Goal: Transaction & Acquisition: Purchase product/service

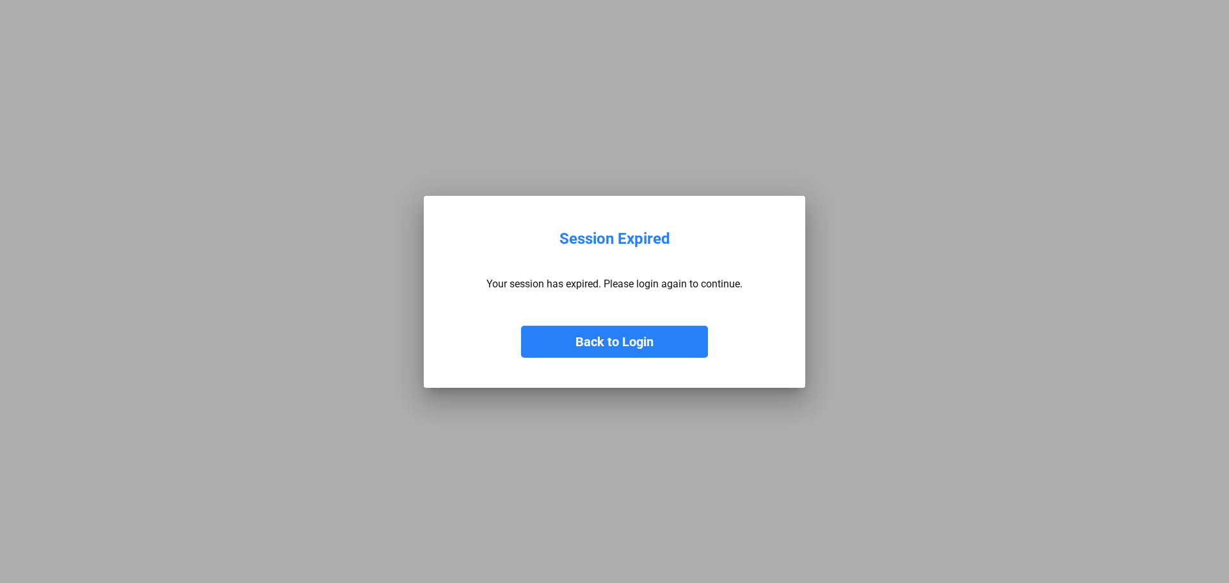
click at [622, 359] on mat-dialog-container "Session Expired Your session has expired. Please login again to continue. Back …" at bounding box center [615, 292] width 382 height 192
click at [629, 346] on button "Back to Login" at bounding box center [614, 342] width 187 height 32
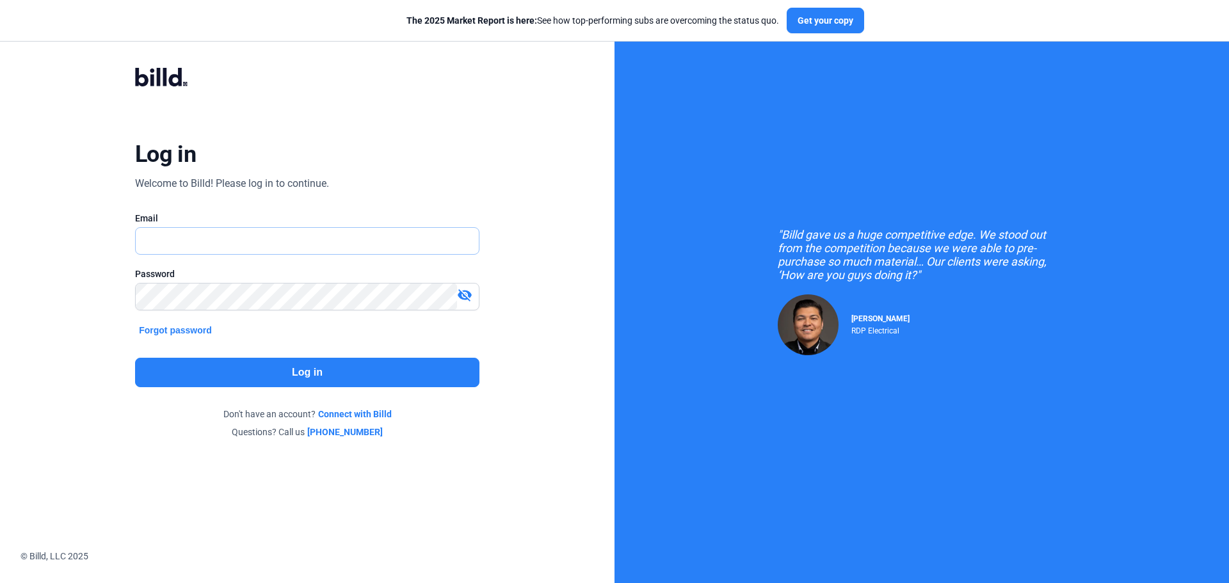
click at [302, 236] on input "text" at bounding box center [300, 241] width 329 height 26
type input "[PERSON_NAME][EMAIL_ADDRESS][DOMAIN_NAME]"
click at [362, 357] on div "Log in Welcome to Billd! Please log in to continue. Email [PERSON_NAME][EMAIL_A…" at bounding box center [307, 253] width 442 height 420
click at [316, 368] on button "Log in" at bounding box center [307, 372] width 345 height 29
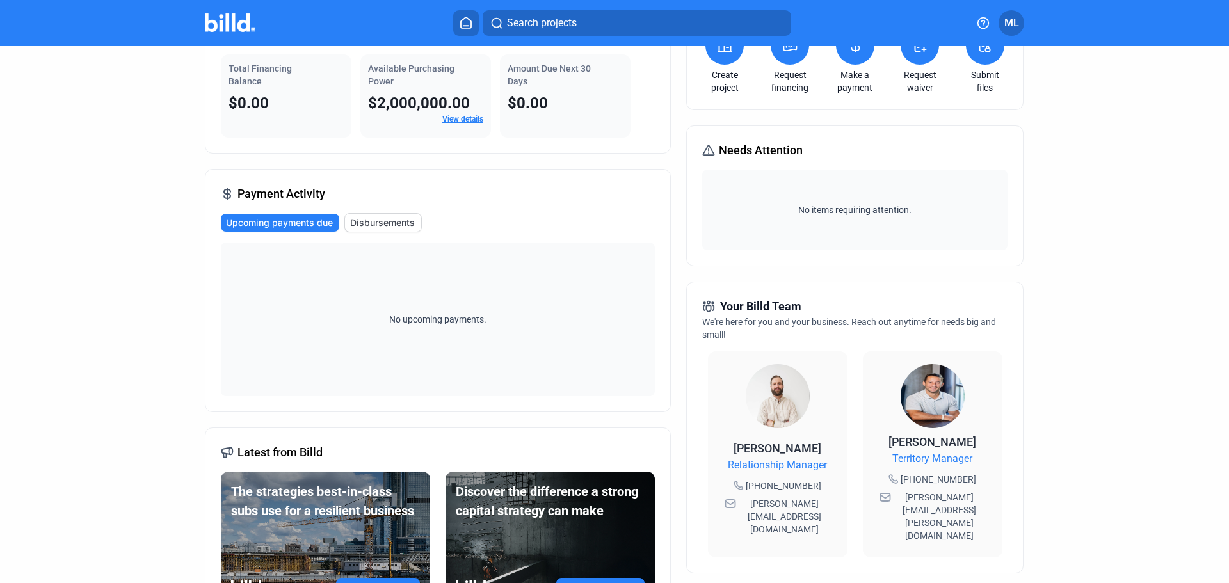
scroll to position [128, 0]
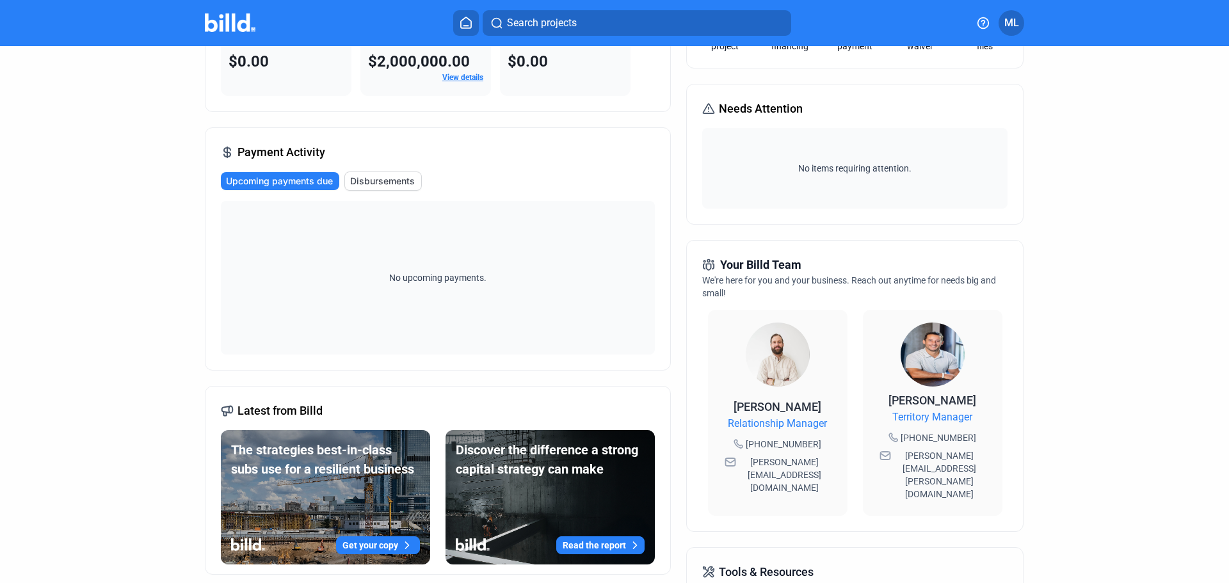
click at [945, 418] on span "Territory Manager" at bounding box center [933, 417] width 80 height 15
click at [917, 405] on span "[PERSON_NAME]" at bounding box center [933, 400] width 88 height 13
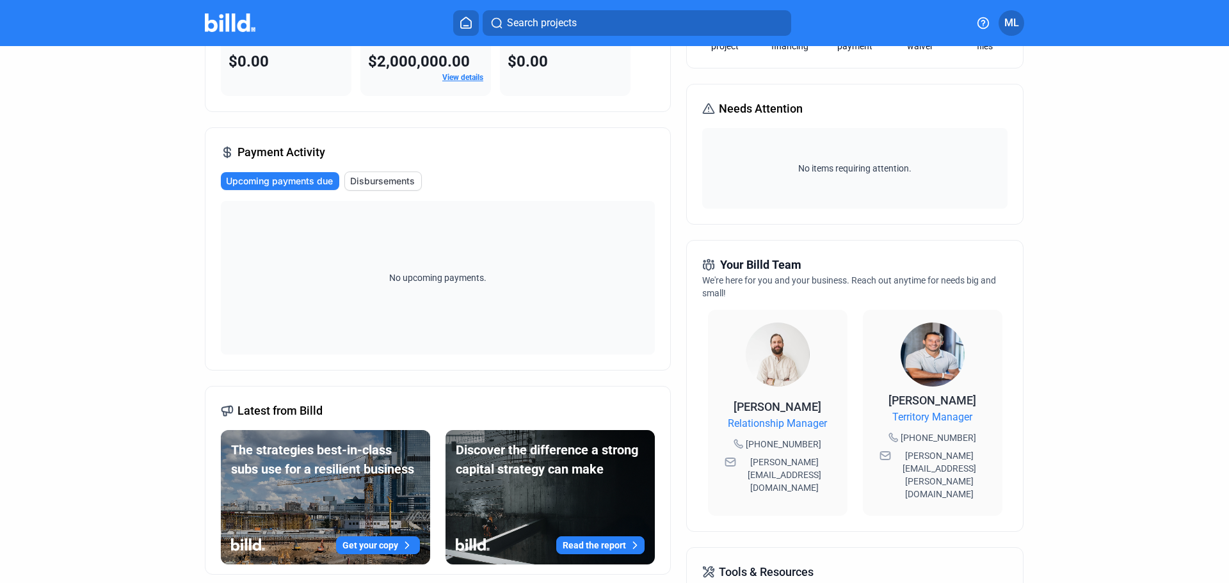
click at [917, 405] on span "[PERSON_NAME]" at bounding box center [933, 400] width 88 height 13
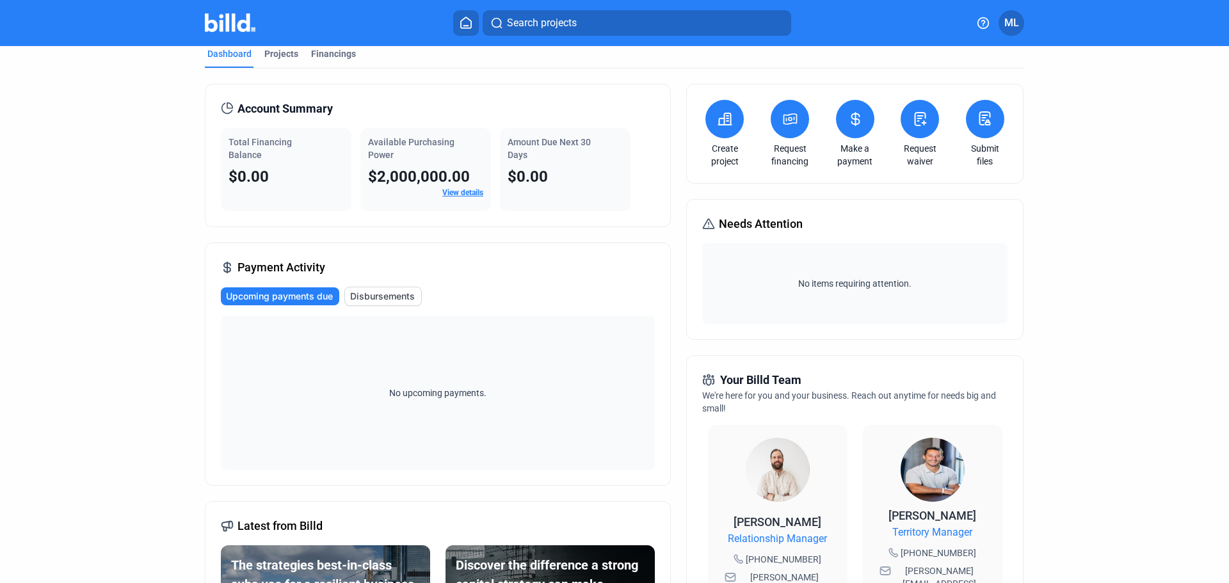
scroll to position [0, 0]
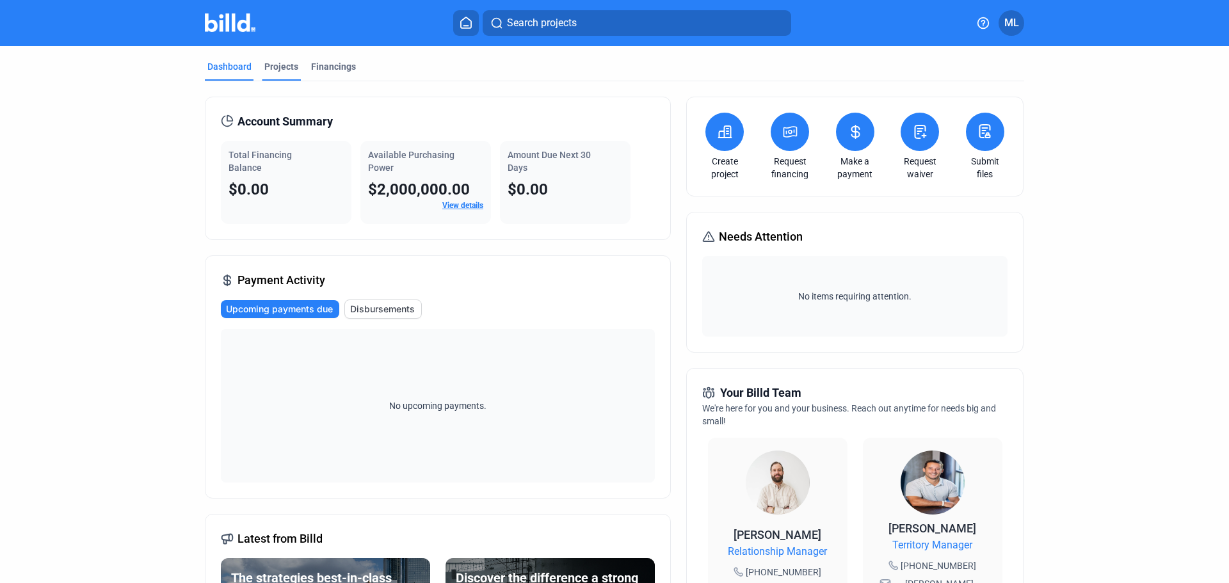
click at [266, 69] on div "Projects" at bounding box center [281, 66] width 34 height 13
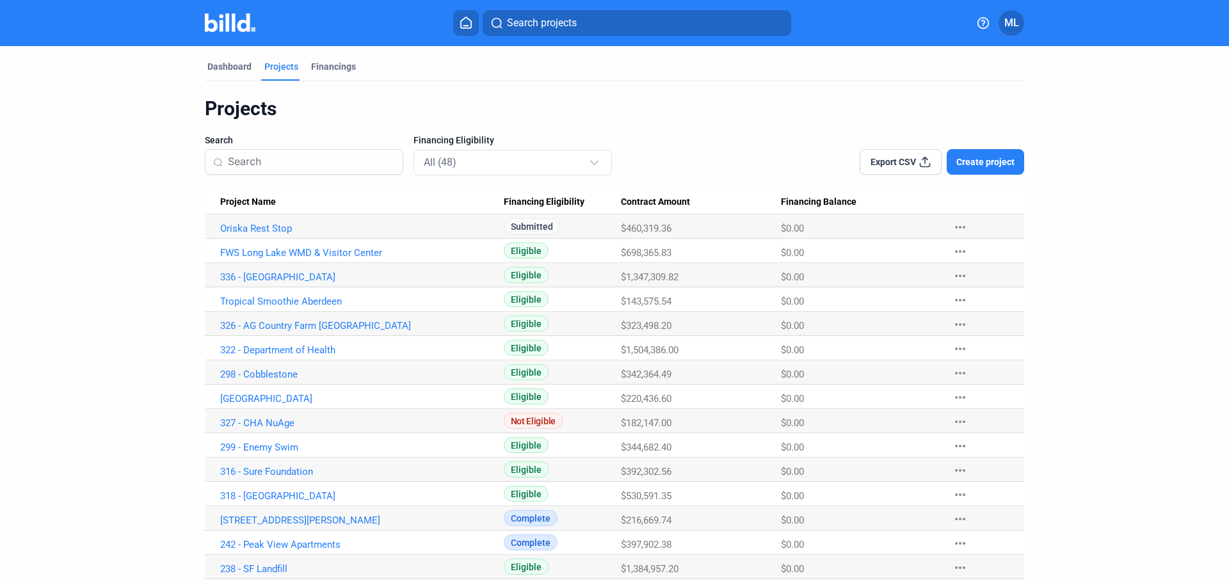
click at [991, 163] on span "Create project" at bounding box center [986, 162] width 58 height 13
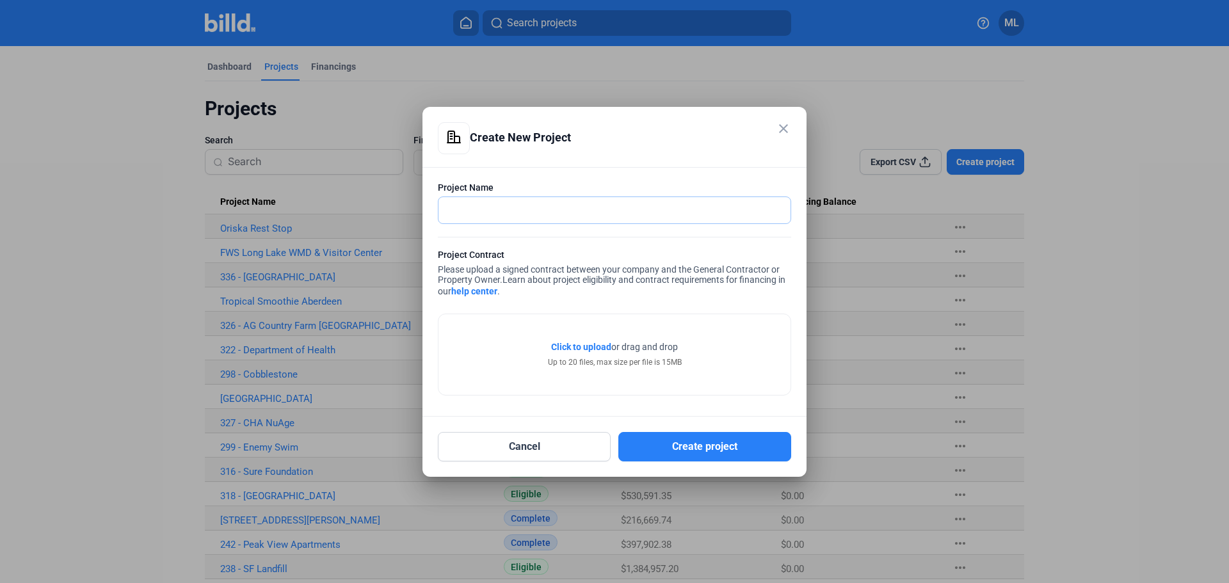
click at [603, 218] on input "text" at bounding box center [608, 210] width 338 height 26
paste input "Water Treatment Plant"
type input "362 - Mandaree Water Treatment Plant"
click at [596, 229] on div at bounding box center [614, 230] width 353 height 13
click at [593, 238] on form "Project Name 362 - Mandaree Water Treatment Plant Project Contract Please uploa…" at bounding box center [614, 291] width 353 height 220
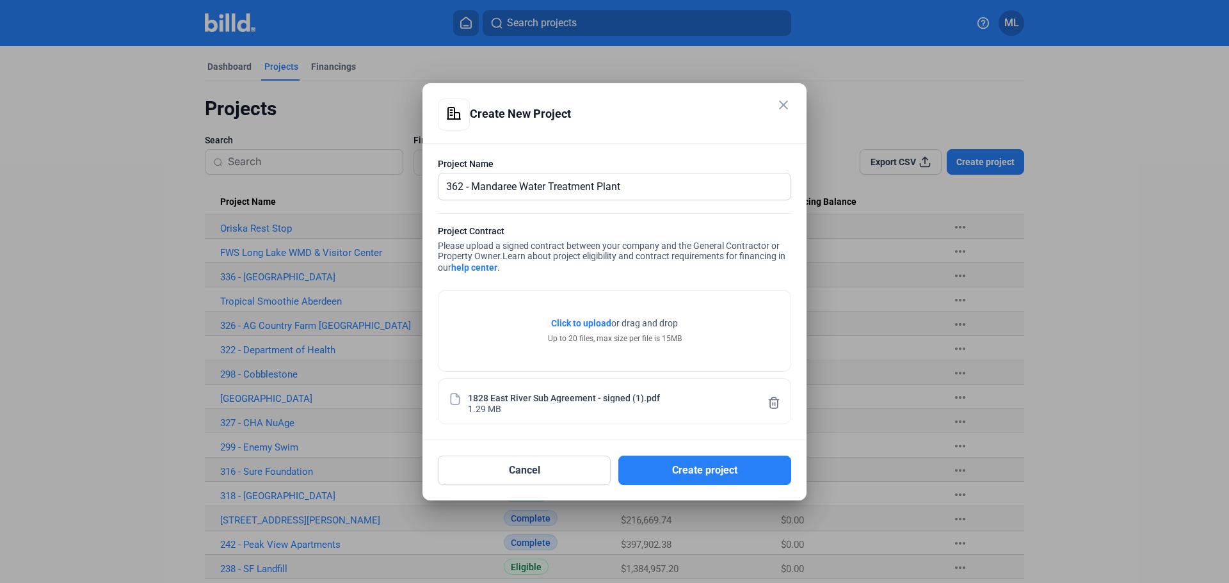
click at [659, 261] on span "Learn about project eligibility and contract requirements for financing in our …" at bounding box center [612, 262] width 348 height 22
click at [715, 469] on button "Create project" at bounding box center [705, 470] width 173 height 29
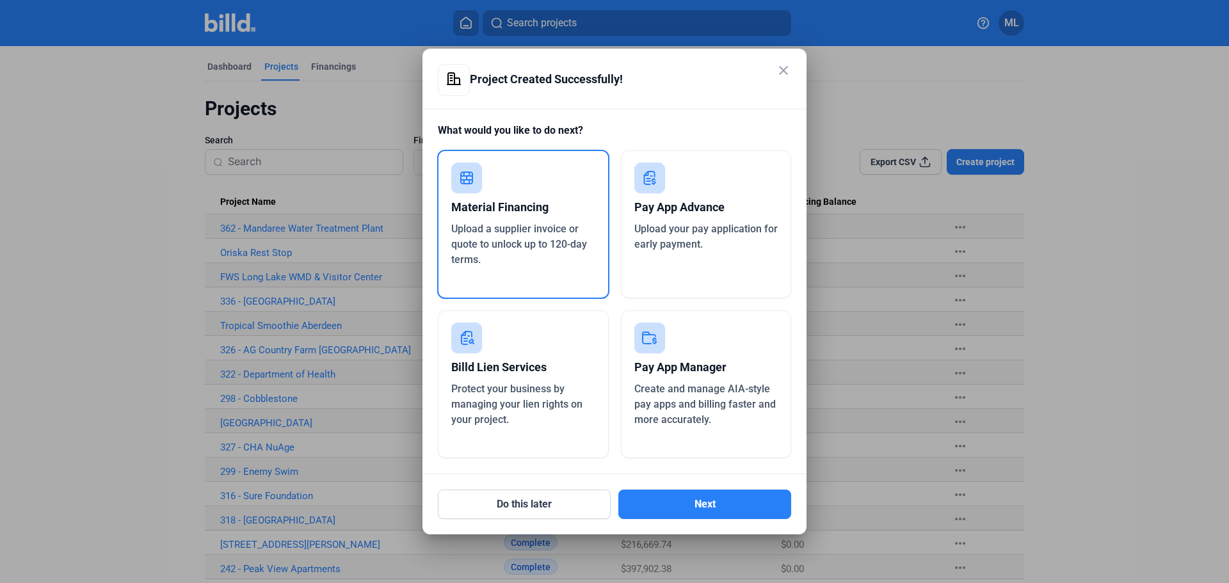
click at [668, 272] on div "Pay App Advance Upload your pay application for early payment." at bounding box center [706, 224] width 171 height 148
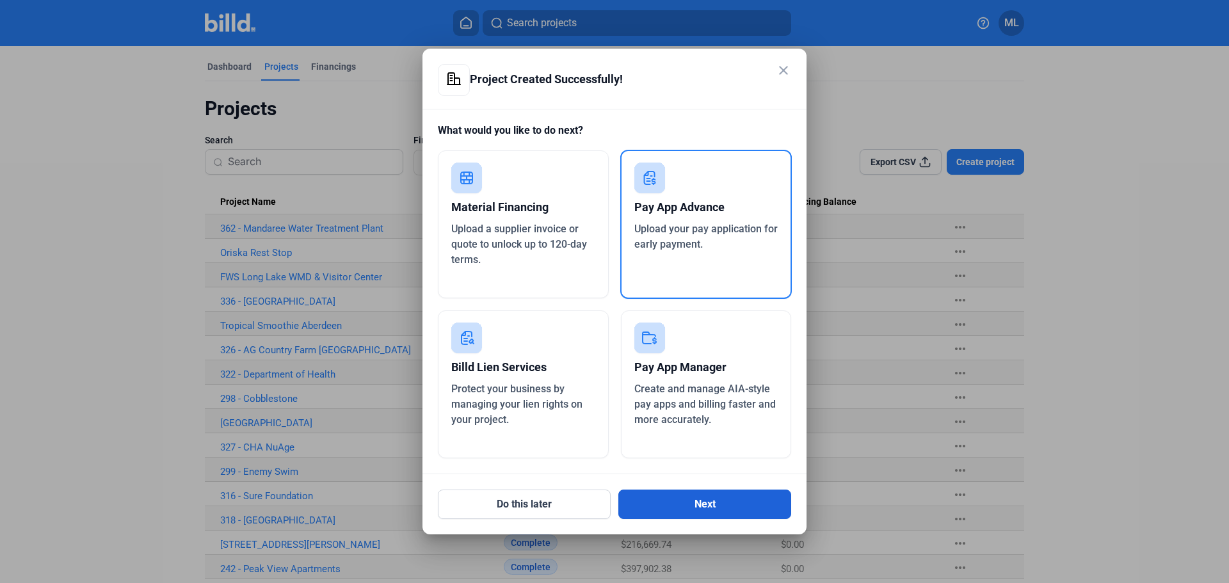
click at [691, 498] on button "Next" at bounding box center [705, 504] width 173 height 29
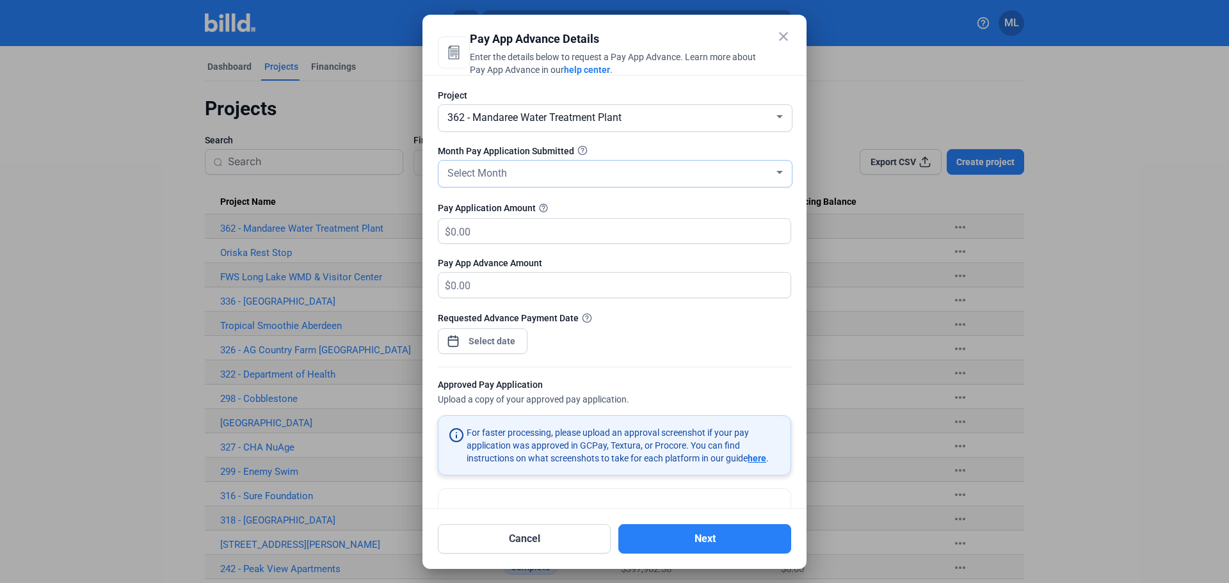
click at [590, 170] on div "Select Month" at bounding box center [609, 172] width 329 height 18
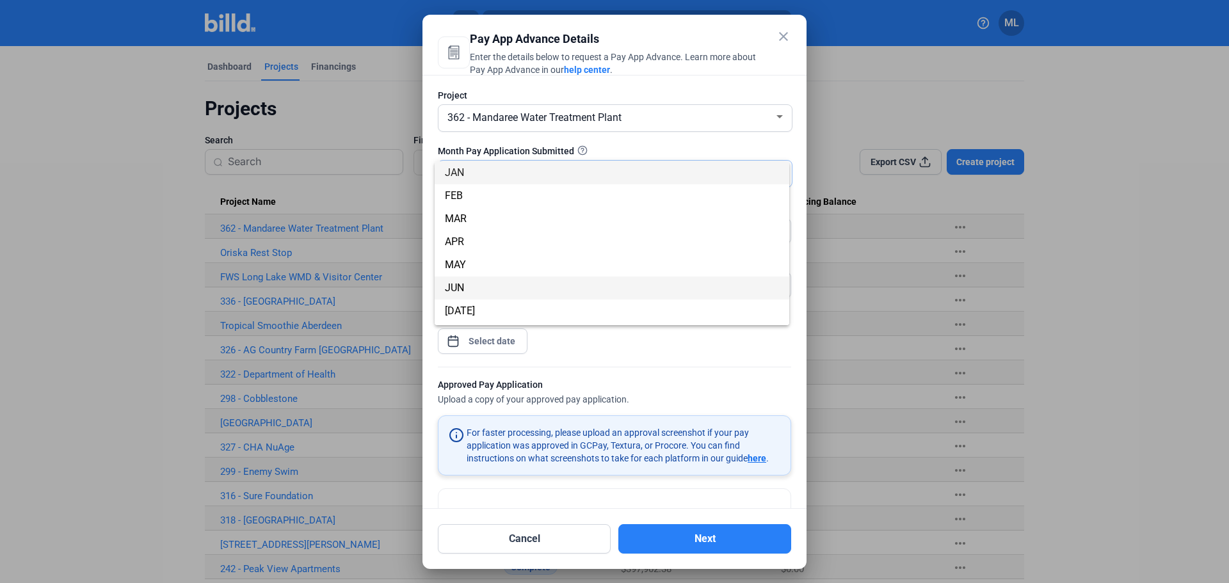
scroll to position [113, 0]
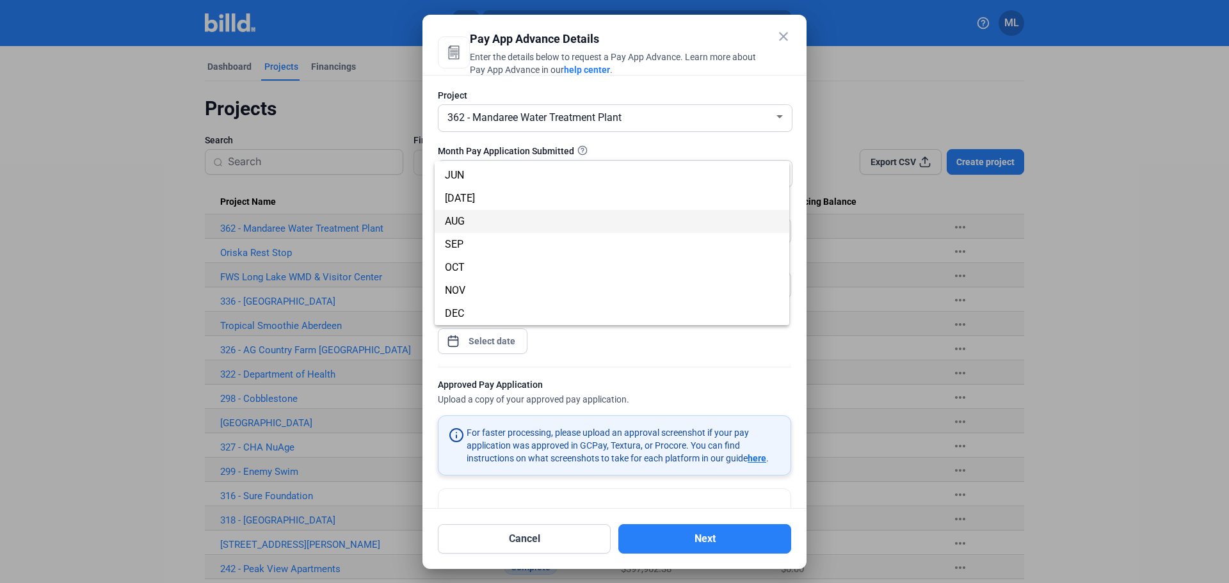
click at [526, 222] on span "AUG" at bounding box center [612, 221] width 334 height 23
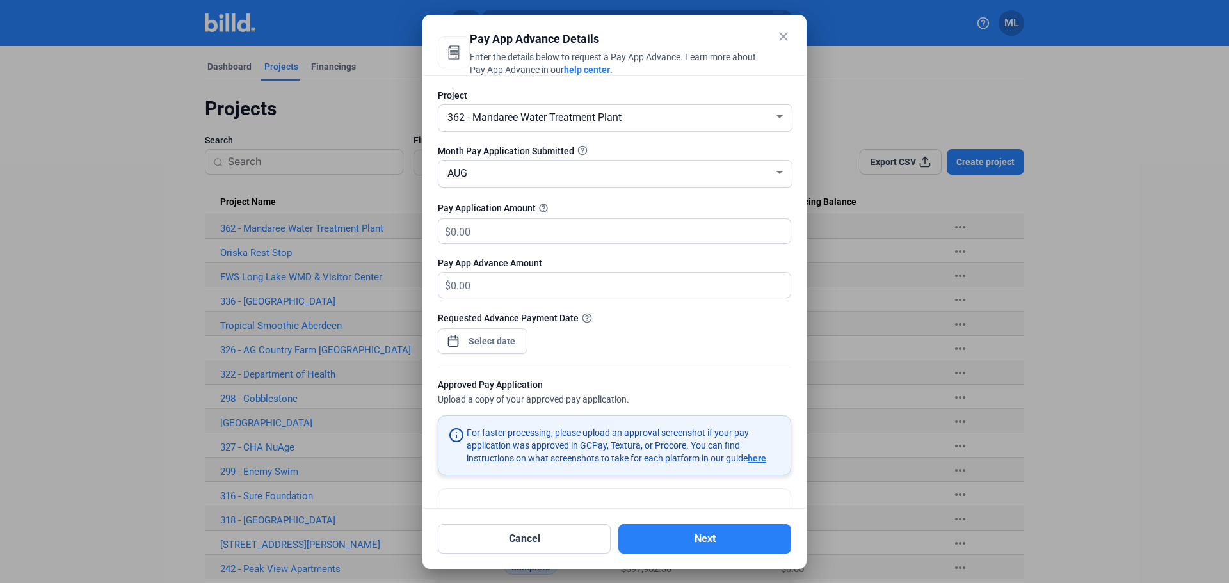
click at [582, 199] on div at bounding box center [614, 194] width 353 height 13
click at [503, 231] on input "text" at bounding box center [613, 231] width 325 height 25
click at [564, 235] on input "text" at bounding box center [621, 231] width 340 height 25
click at [532, 222] on input "text" at bounding box center [621, 231] width 340 height 25
type input "232,428.85"
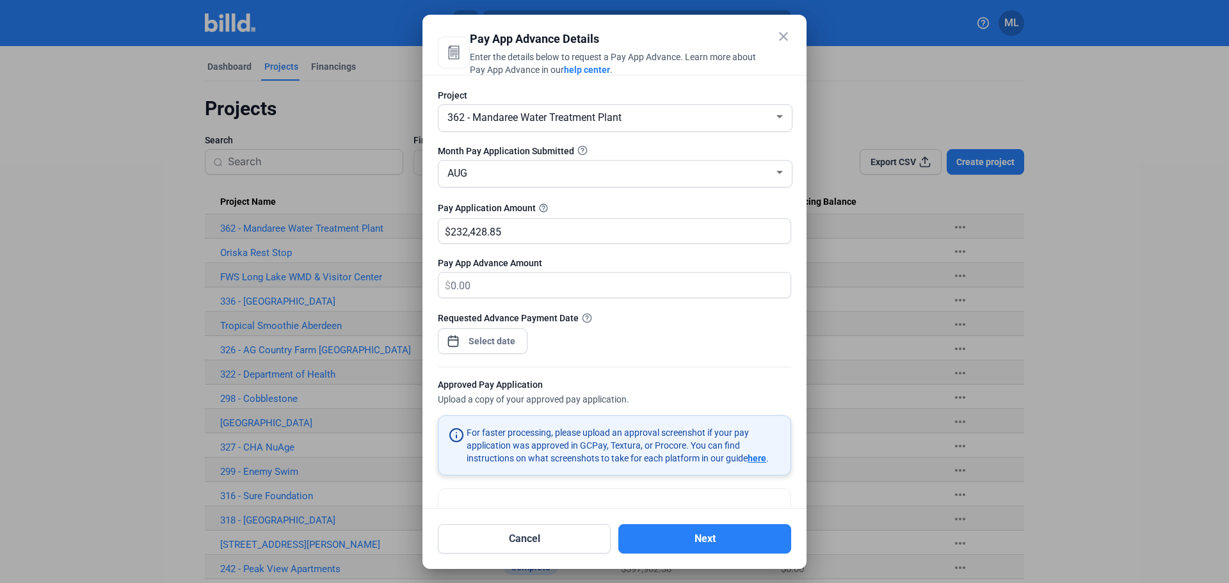
click at [722, 336] on div "Requested Advance Payment Date" at bounding box center [614, 339] width 353 height 56
click at [490, 341] on div "close Pay App Advance Details Enter the details below to request a Pay App Adva…" at bounding box center [614, 291] width 1229 height 583
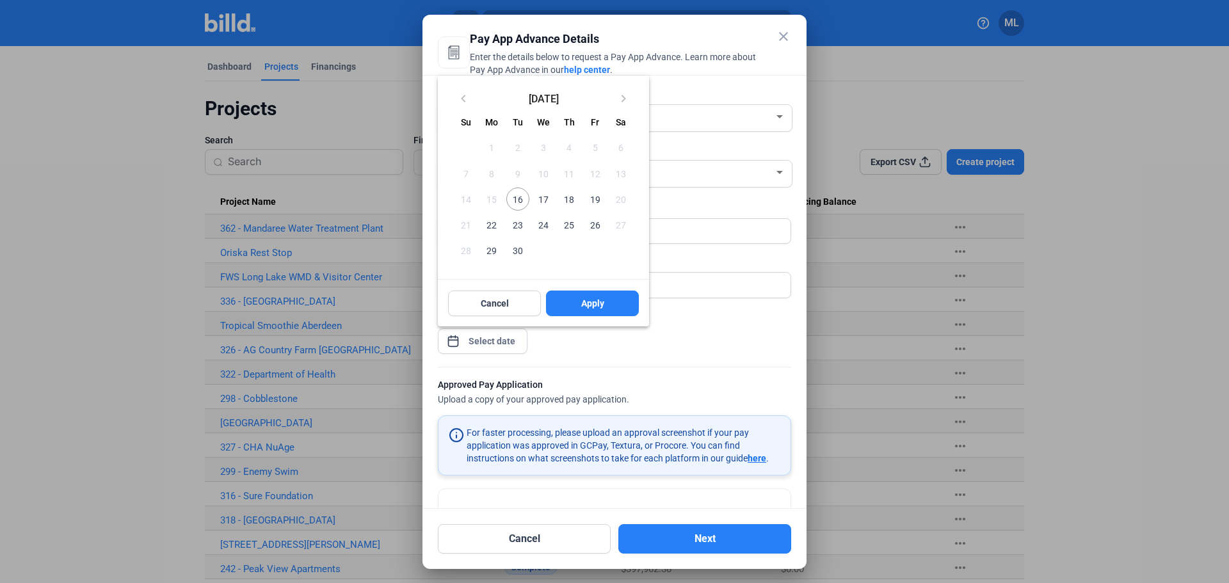
click at [521, 195] on span "16" at bounding box center [518, 199] width 23 height 23
click at [578, 302] on button "Apply" at bounding box center [592, 304] width 93 height 26
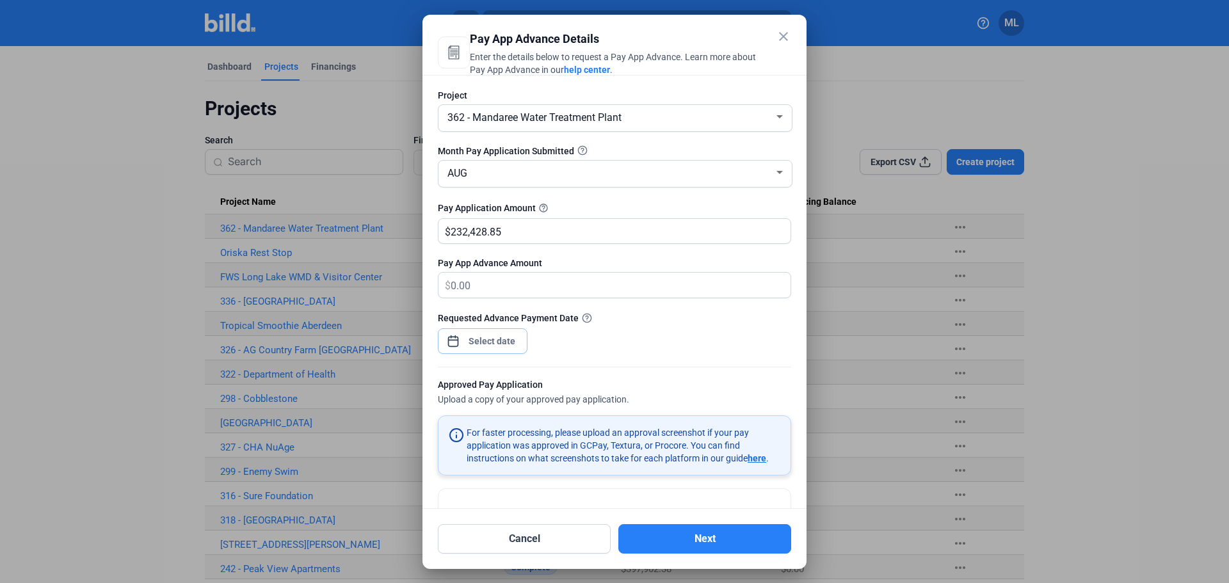
scroll to position [84, 0]
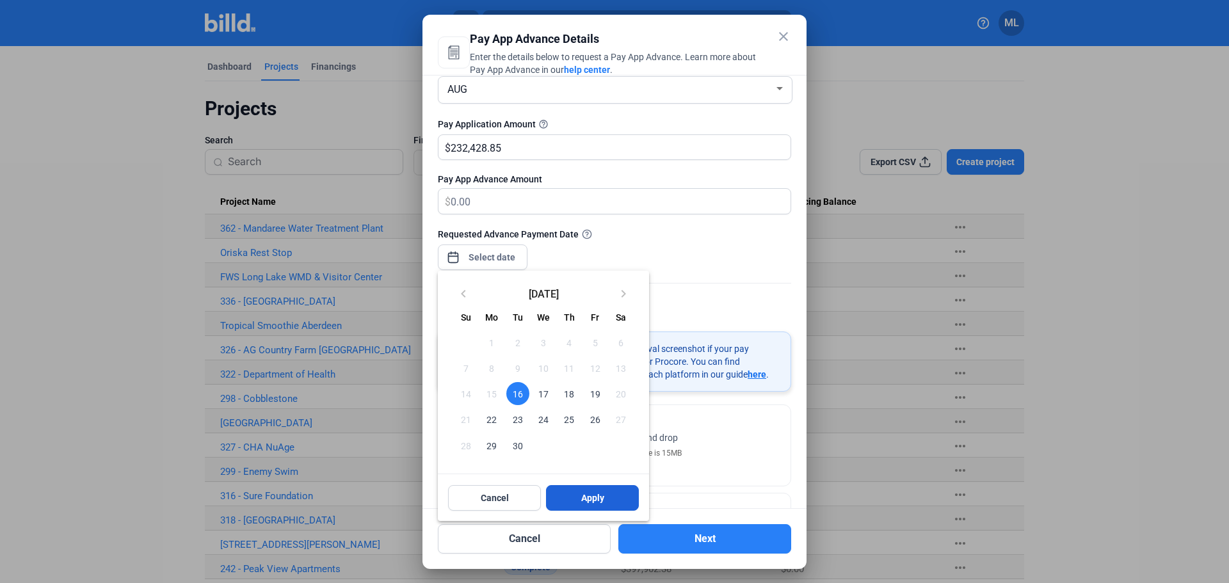
drag, startPoint x: 588, startPoint y: 499, endPoint x: 597, endPoint y: 502, distance: 9.5
click at [588, 499] on span "Apply" at bounding box center [592, 498] width 23 height 13
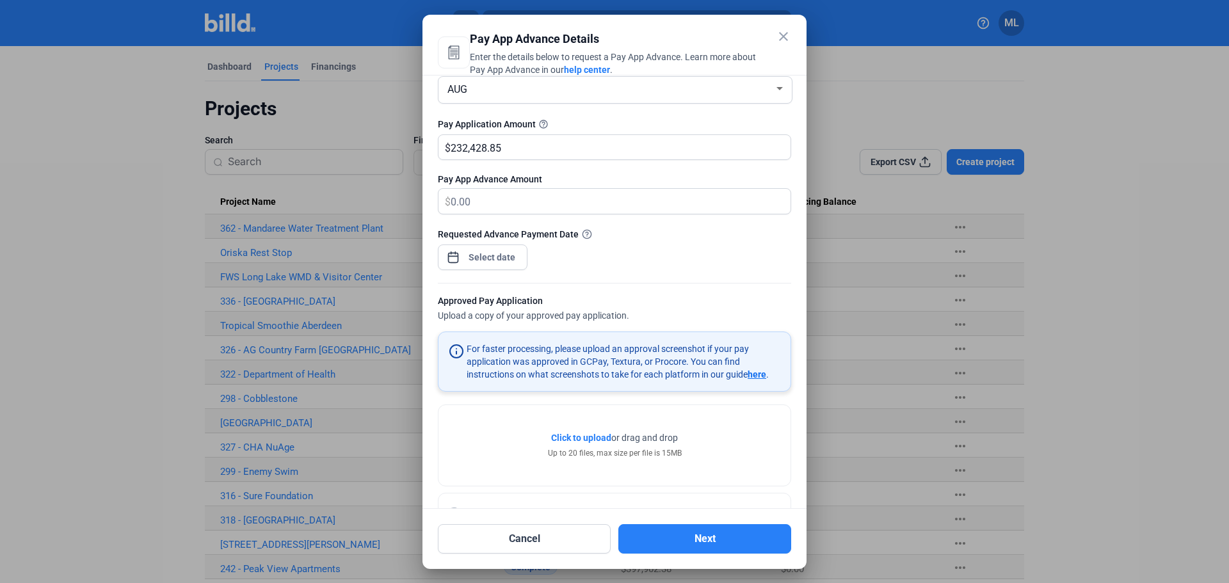
click at [648, 467] on div "Click to upload Tap to upload or drag and drop Up to 20 files, max size per fil…" at bounding box center [615, 445] width 352 height 81
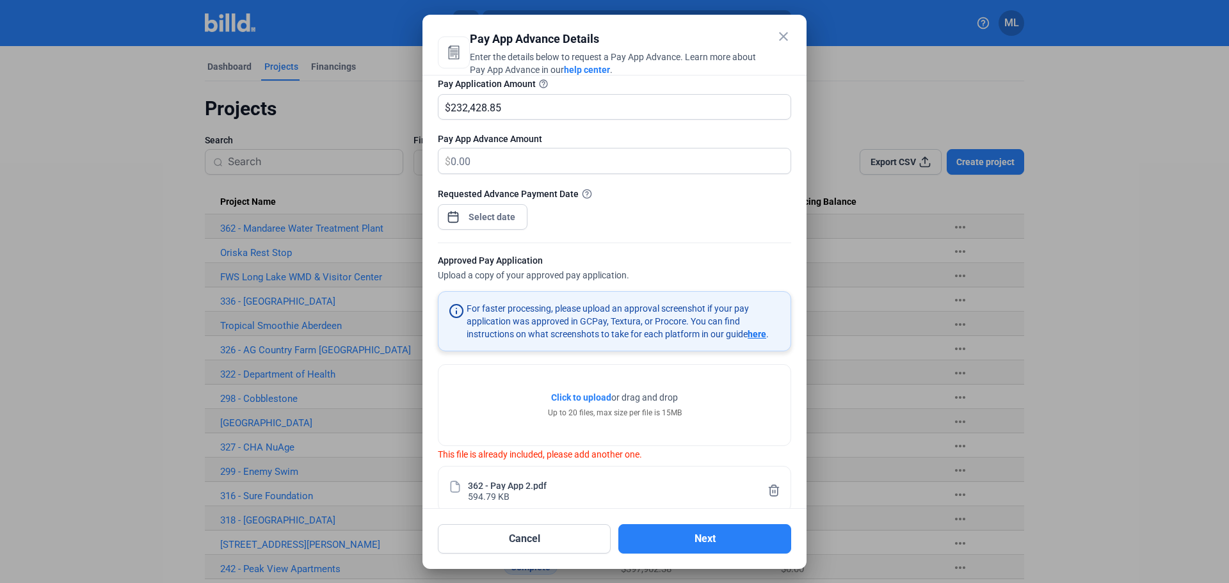
scroll to position [145, 0]
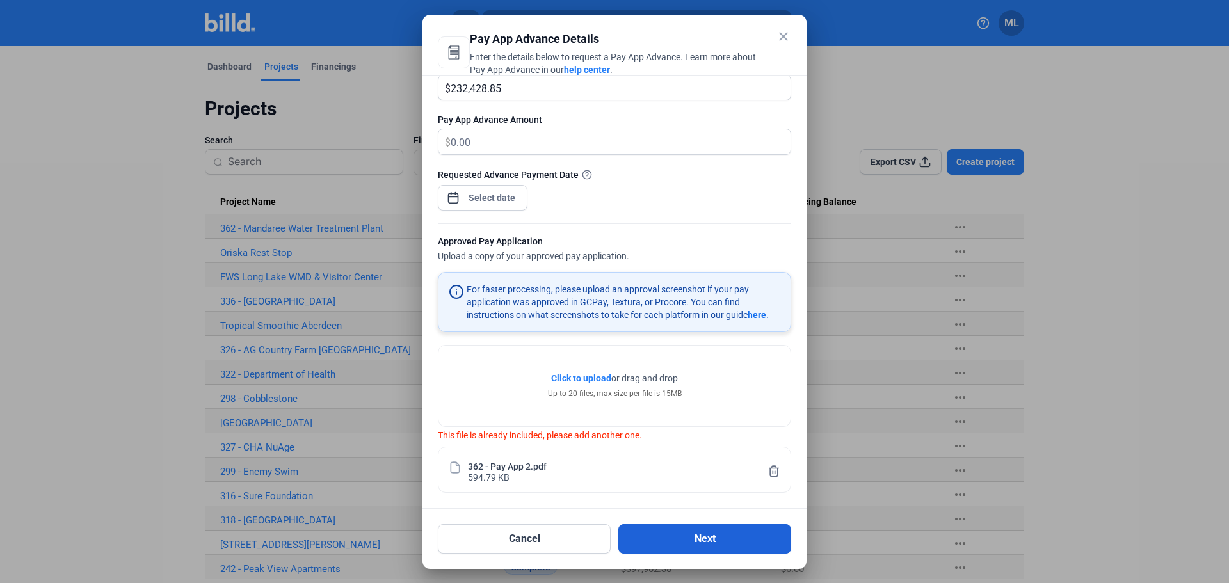
click at [707, 540] on button "Next" at bounding box center [705, 538] width 173 height 29
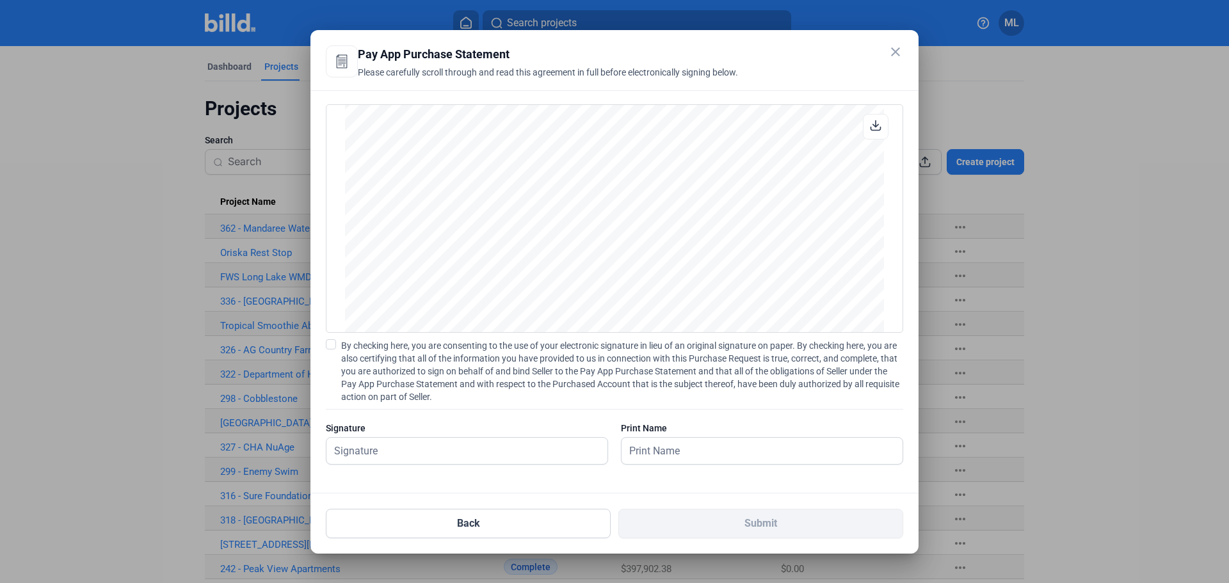
scroll to position [1760, 0]
click at [402, 456] on input "text" at bounding box center [467, 451] width 281 height 26
type input "[PERSON_NAME]"
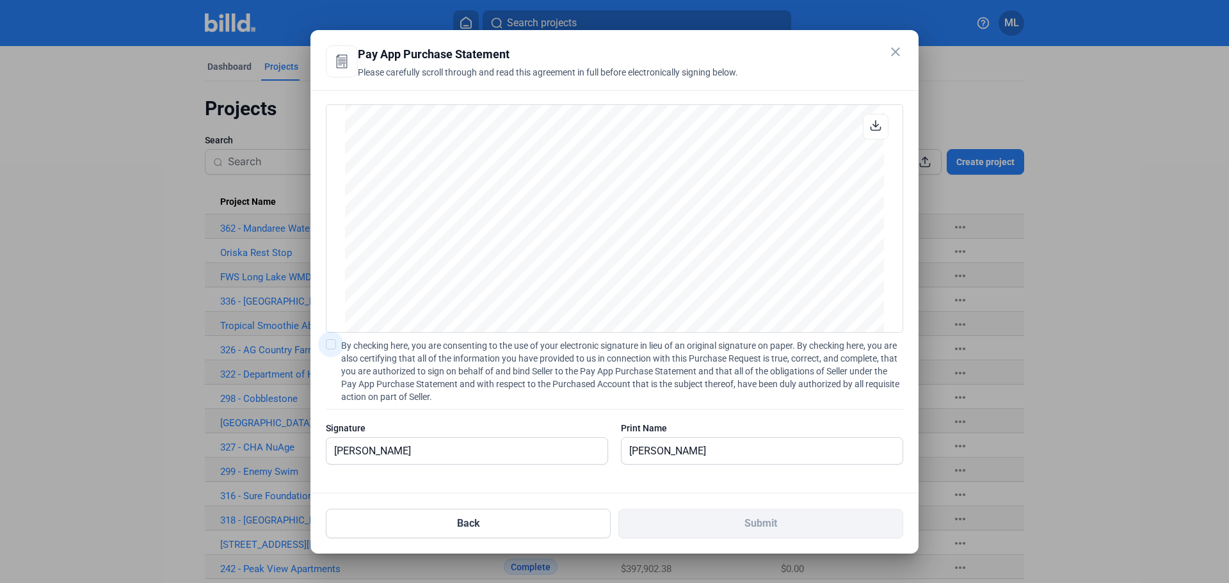
click at [331, 346] on span at bounding box center [331, 344] width 10 height 10
click at [0, 0] on input "By checking here, you are consenting to the use of your electronic signature in…" at bounding box center [0, 0] width 0 height 0
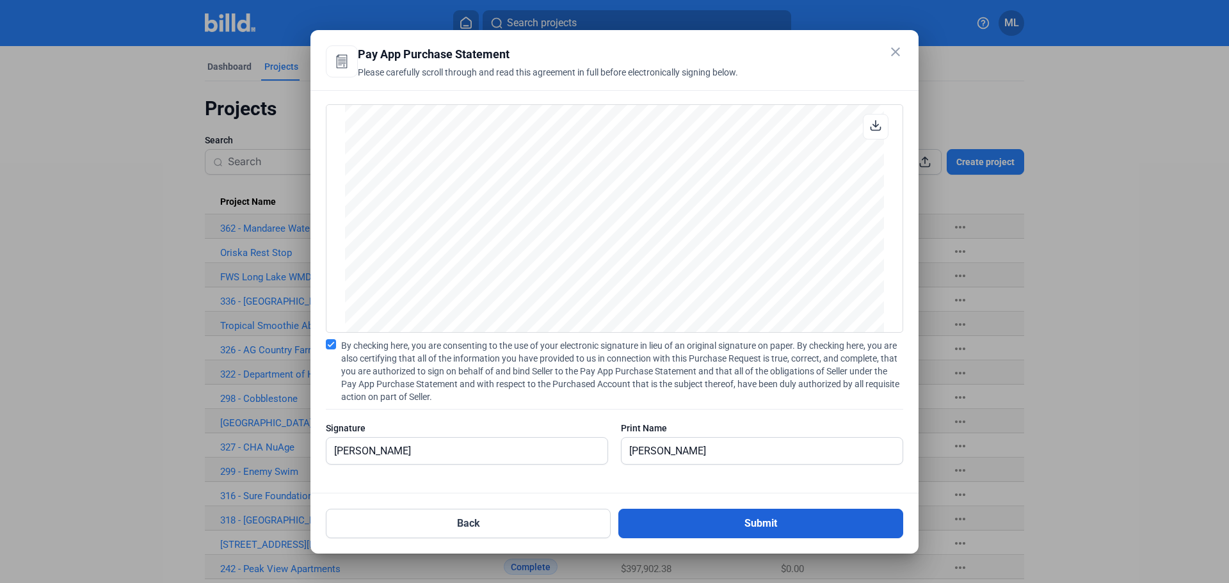
click at [694, 533] on button "Submit" at bounding box center [761, 523] width 285 height 29
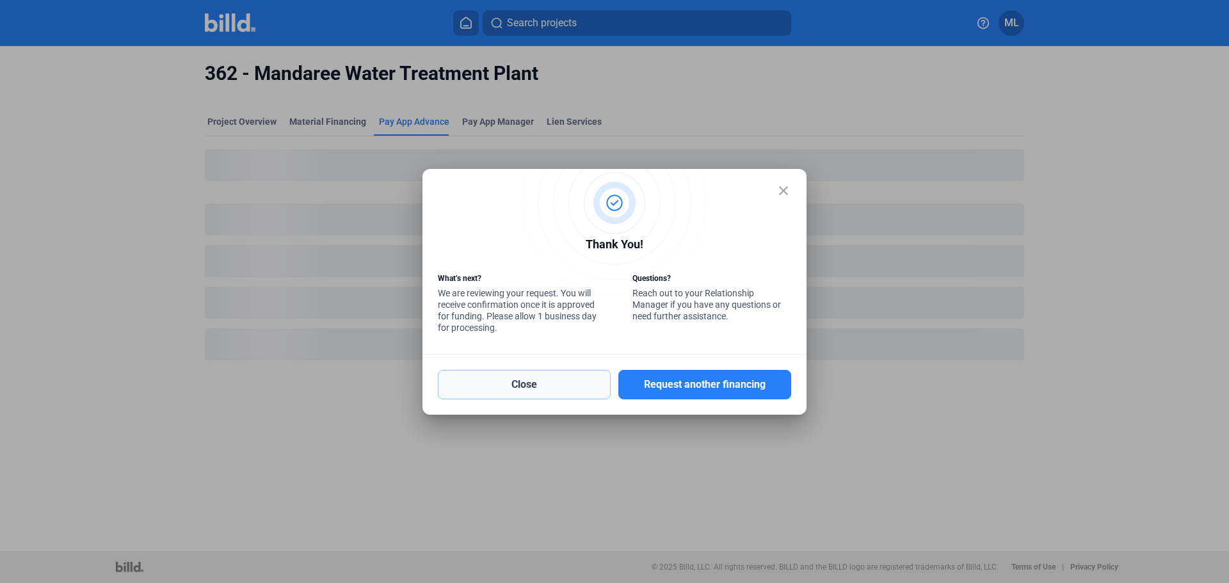
click at [562, 382] on button "Close" at bounding box center [524, 384] width 173 height 29
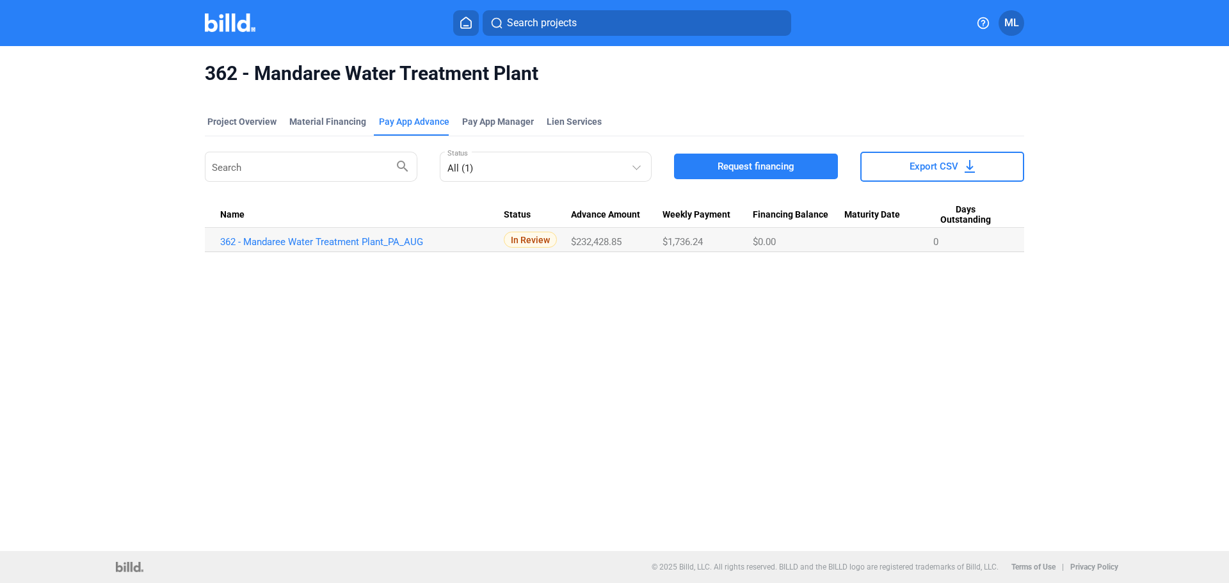
click at [711, 358] on div "362 - Mandaree Water Treatment Plant Project Overview Material Financing Pay Ap…" at bounding box center [614, 298] width 1229 height 505
click at [398, 242] on link "362 - Mandaree Water Treatment Plant_PA_AUG" at bounding box center [362, 242] width 284 height 12
